Goal: Navigation & Orientation: Go to known website

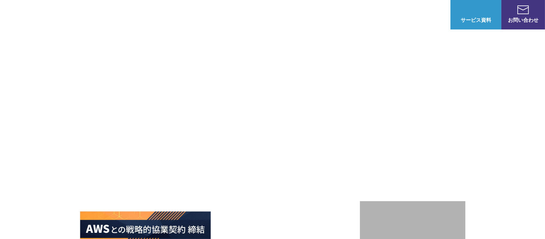
click at [50, 13] on img at bounding box center [42, 14] width 62 height 17
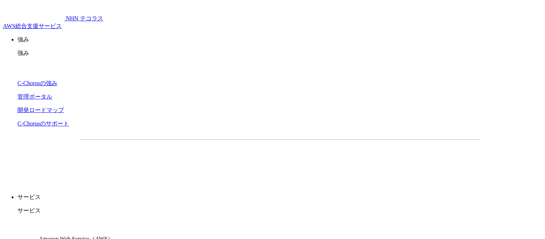
click at [50, 13] on img at bounding box center [33, 11] width 61 height 17
